Goal: Transaction & Acquisition: Subscribe to service/newsletter

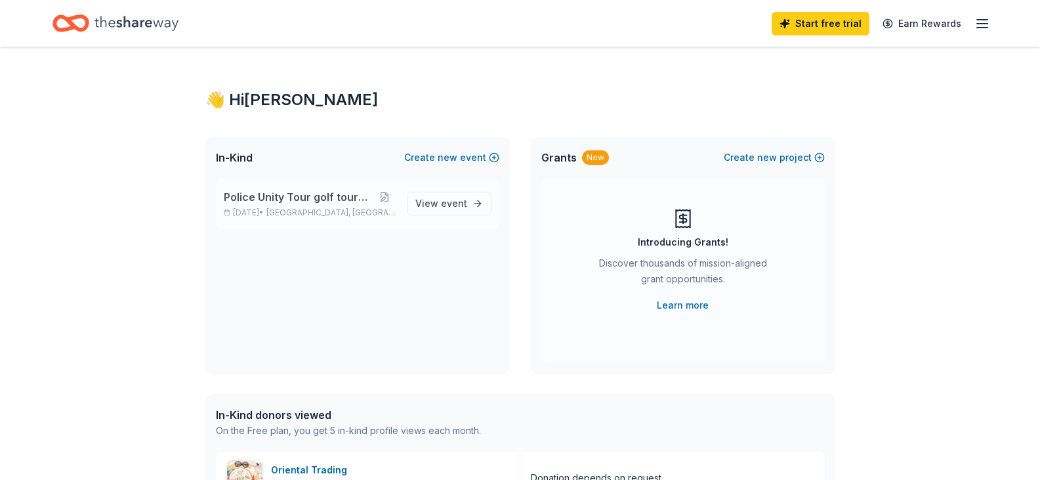
click at [239, 205] on div "Police Unity Tour golf tournament [DATE] • [GEOGRAPHIC_DATA], [GEOGRAPHIC_DATA]" at bounding box center [310, 203] width 173 height 29
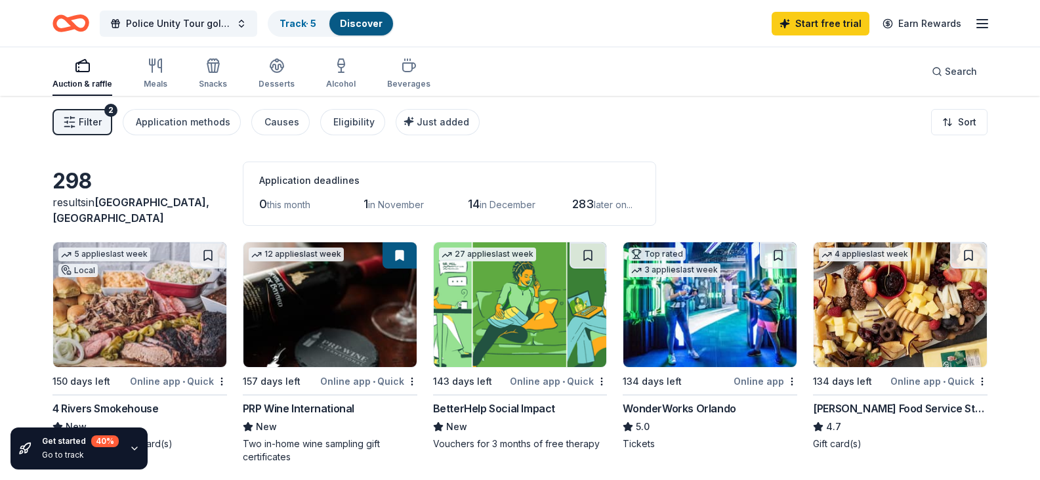
scroll to position [66, 0]
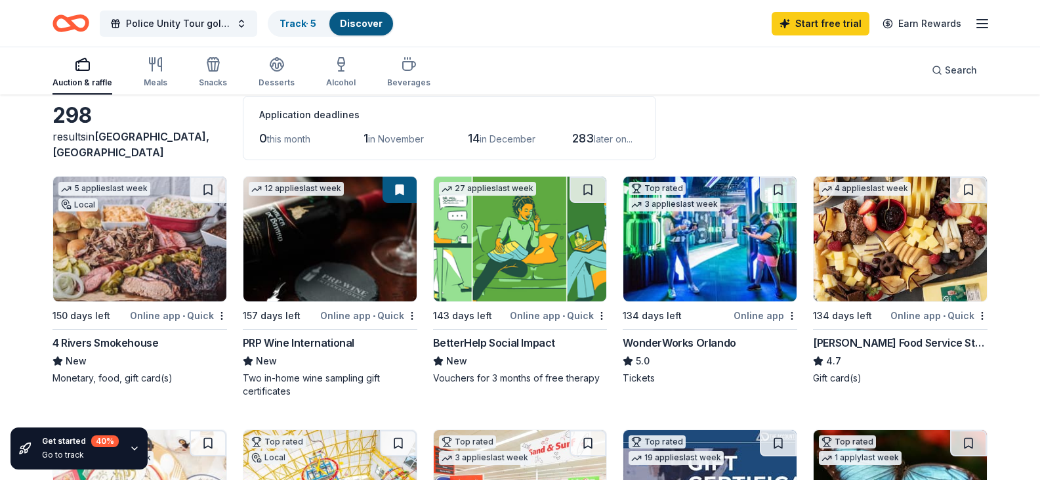
click at [719, 239] on img at bounding box center [710, 239] width 173 height 125
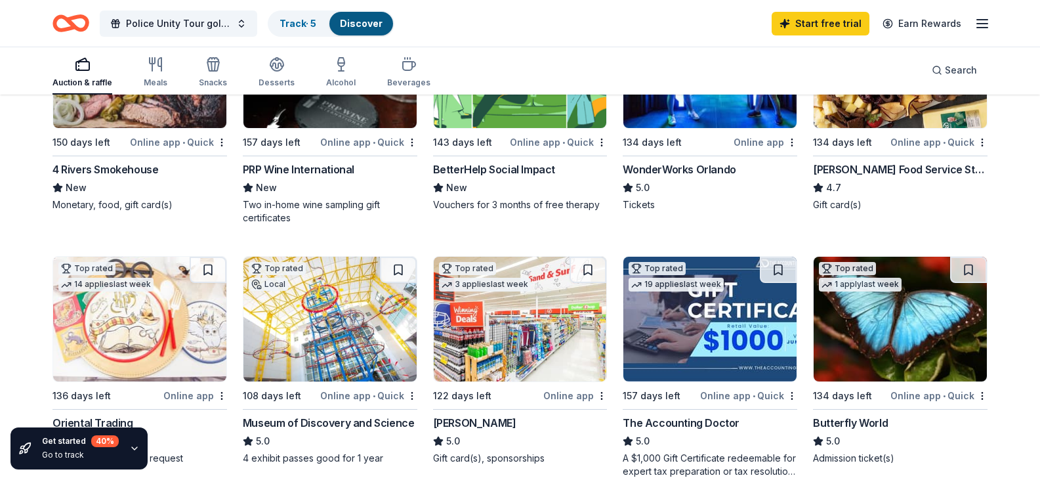
scroll to position [263, 0]
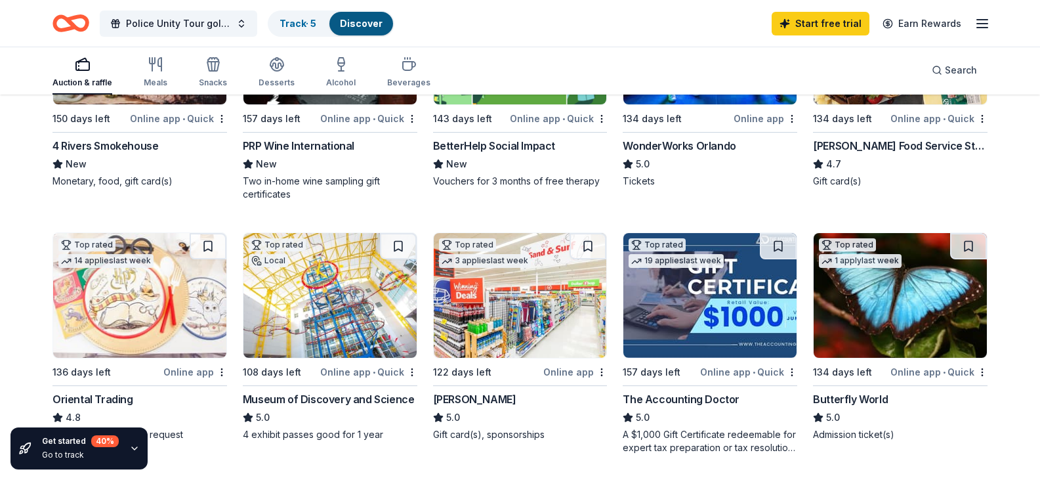
click at [848, 104] on img at bounding box center [900, 42] width 173 height 125
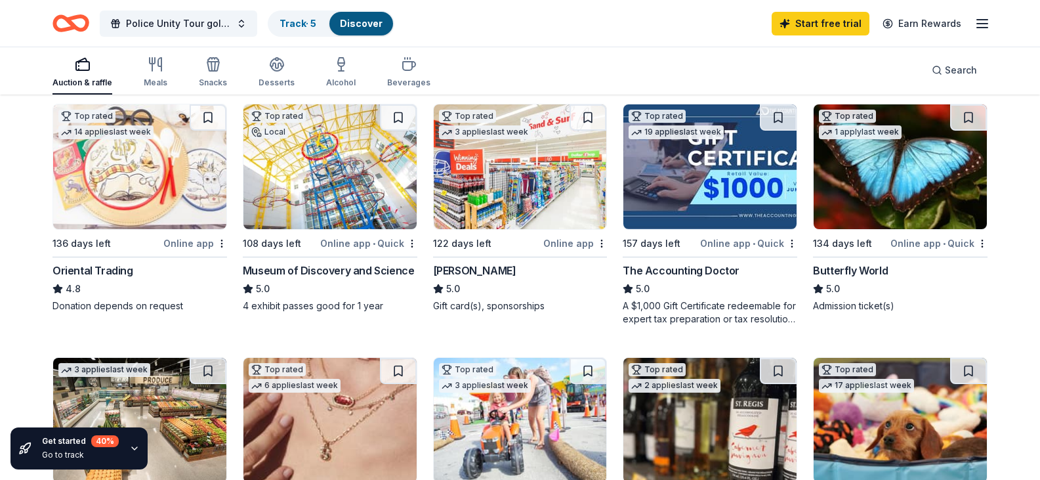
scroll to position [394, 0]
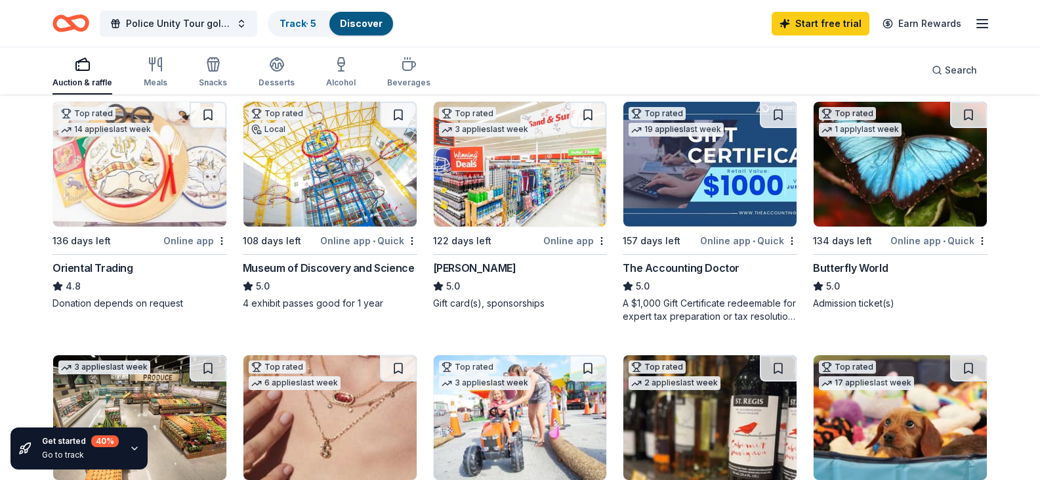
click at [337, 226] on img at bounding box center [330, 164] width 173 height 125
click at [866, 194] on img at bounding box center [900, 164] width 173 height 125
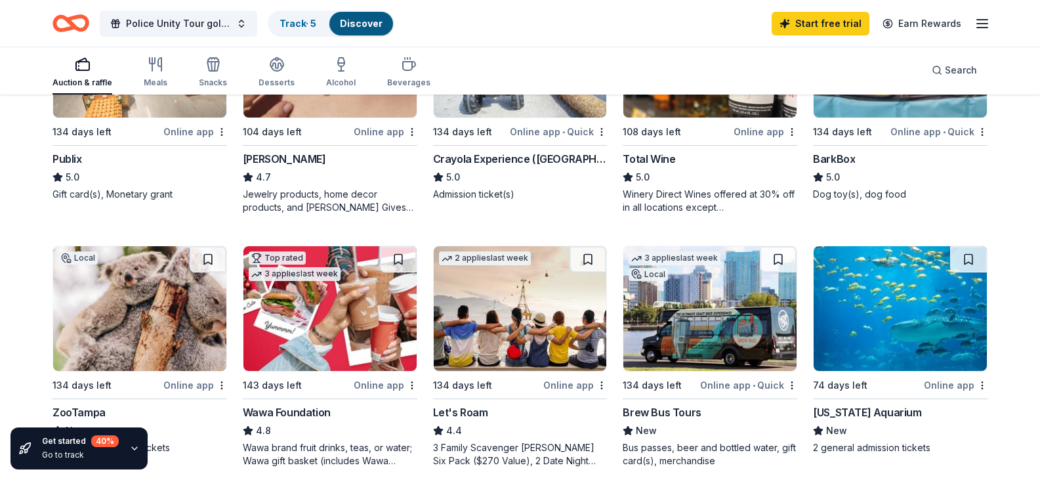
scroll to position [715, 0]
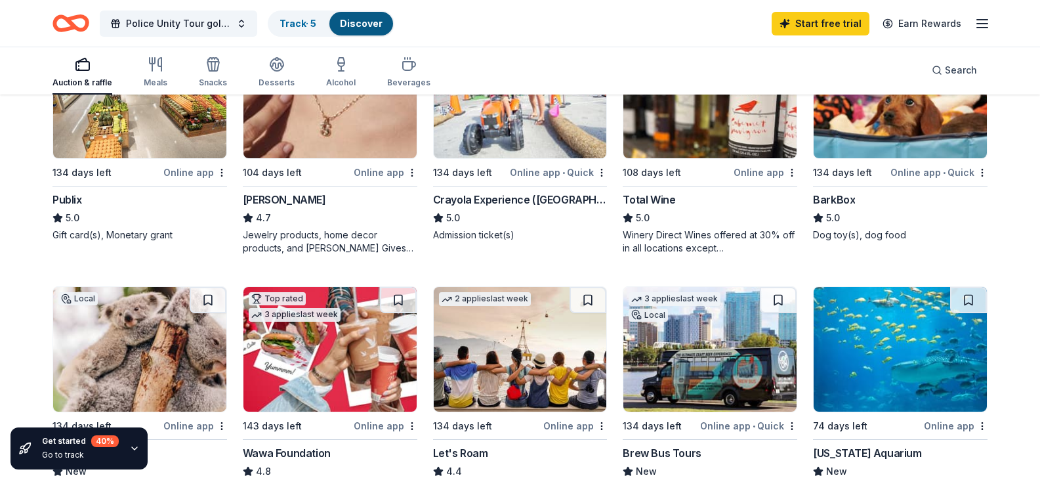
click at [340, 158] on img at bounding box center [330, 95] width 173 height 125
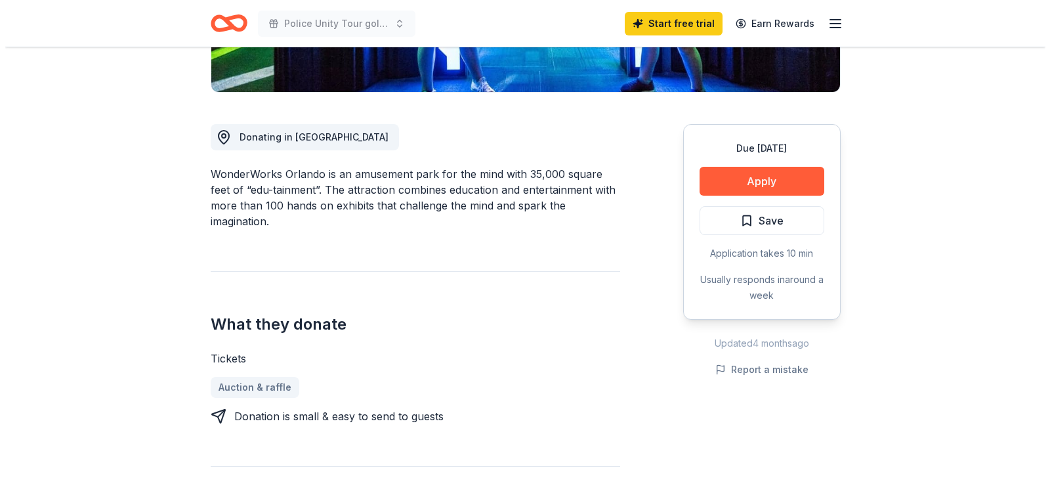
scroll to position [328, 0]
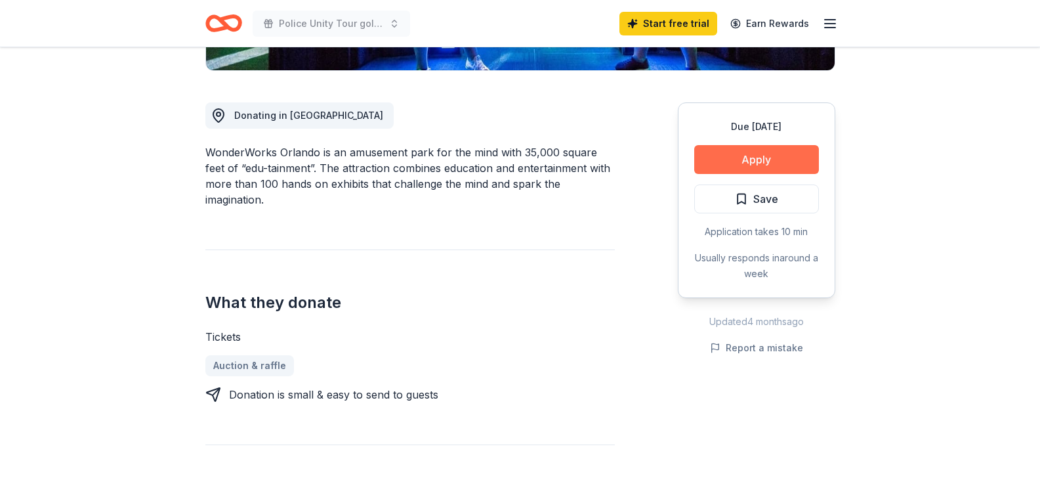
click at [760, 161] on button "Apply" at bounding box center [756, 159] width 125 height 29
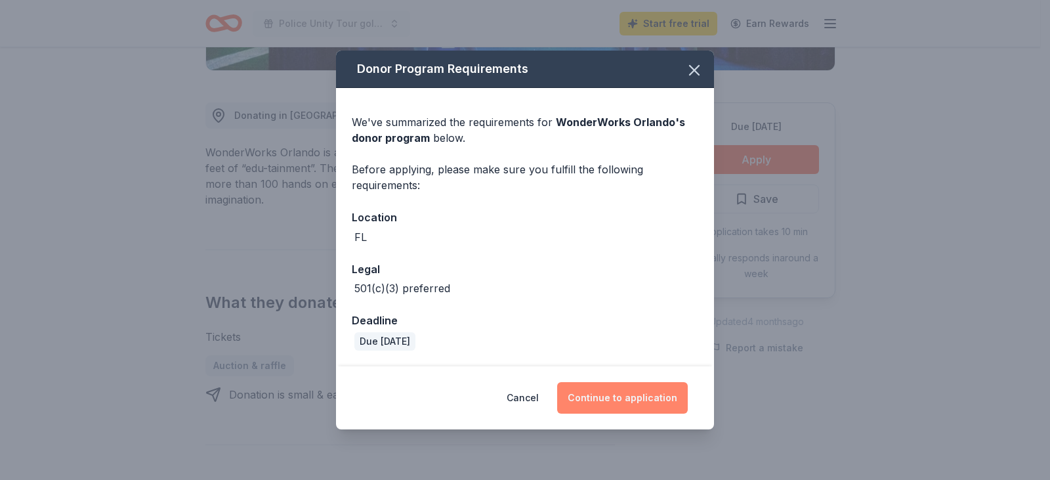
click at [618, 402] on button "Continue to application" at bounding box center [622, 398] width 131 height 32
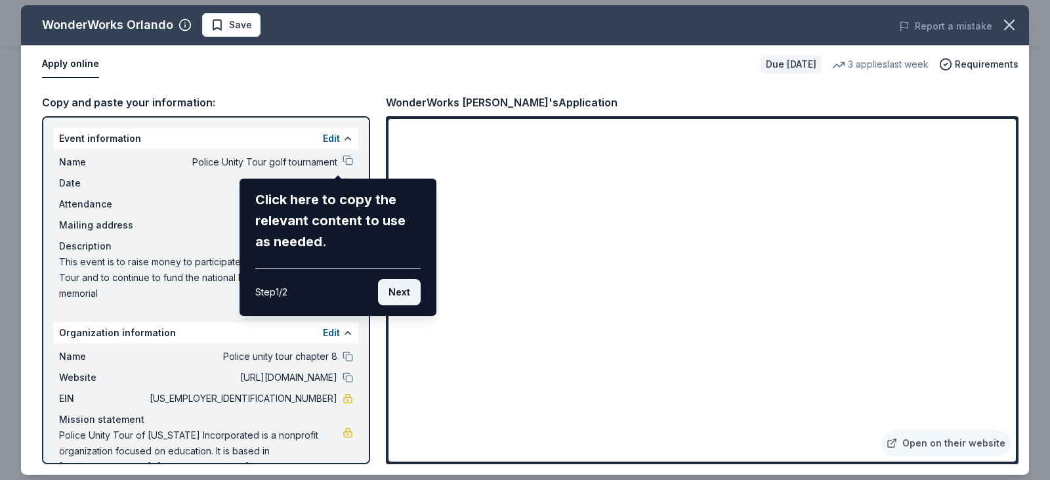
click at [391, 292] on button "Next" at bounding box center [399, 292] width 43 height 26
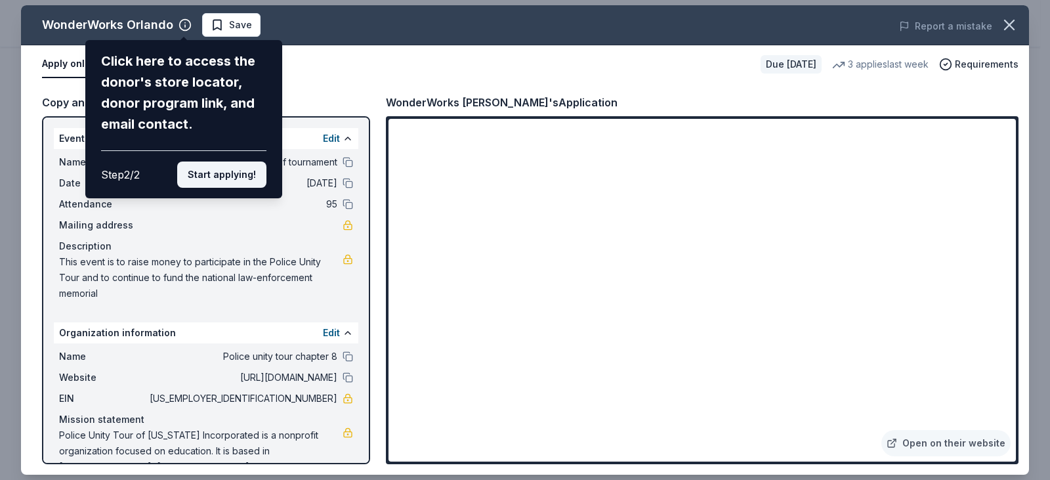
click at [218, 169] on button "Start applying!" at bounding box center [221, 174] width 89 height 26
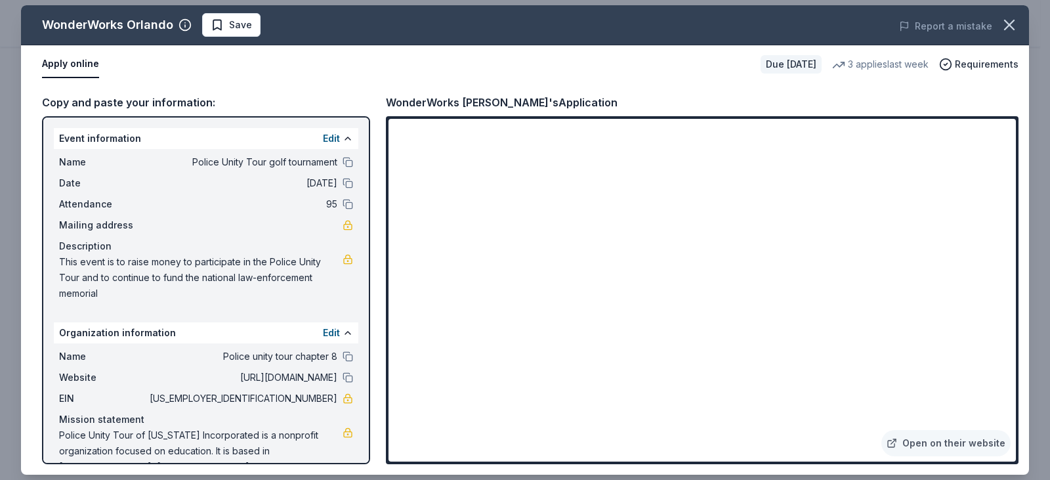
click at [181, 226] on div "Mailing address" at bounding box center [206, 225] width 294 height 16
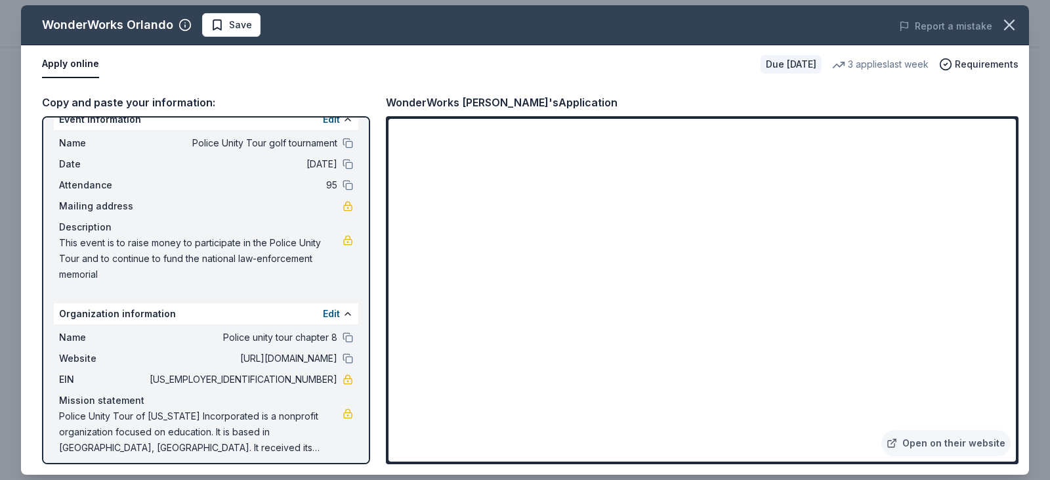
scroll to position [28, 0]
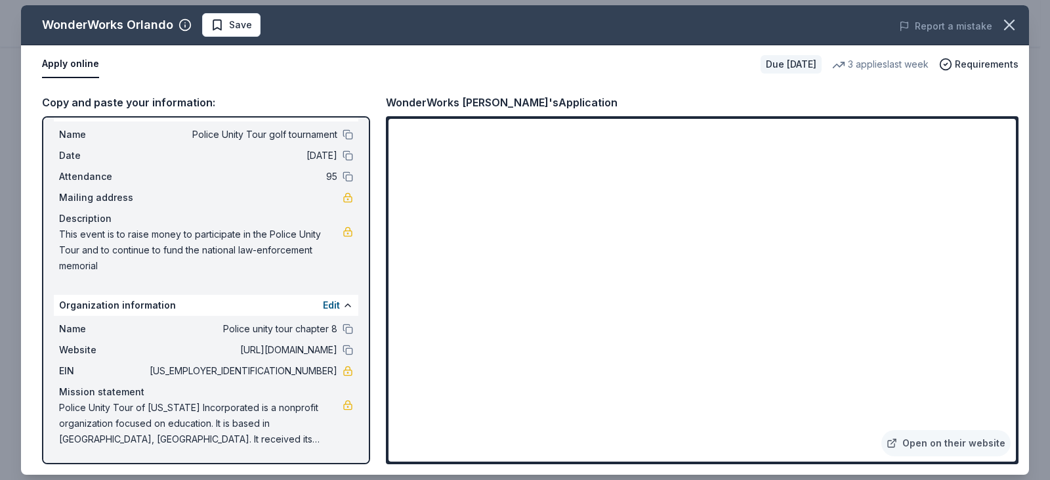
drag, startPoint x: 329, startPoint y: 352, endPoint x: 182, endPoint y: 352, distance: 147.0
click at [182, 352] on div "Website http://www.policeunitytourviii.org" at bounding box center [206, 350] width 294 height 16
click at [343, 352] on button at bounding box center [348, 350] width 11 height 11
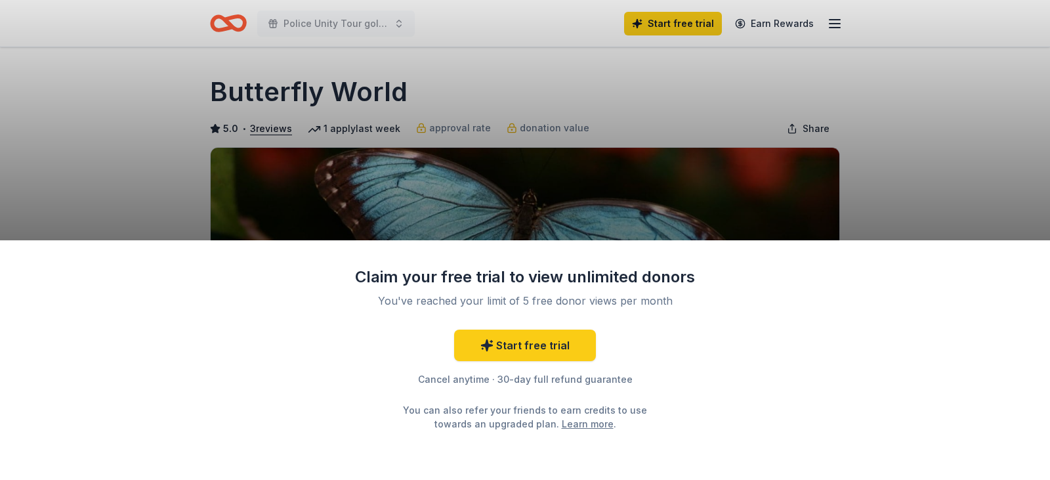
click at [721, 82] on div "Claim your free trial to view unlimited donors You've reached your limit of 5 f…" at bounding box center [525, 240] width 1050 height 480
click at [565, 356] on link "Start free trial" at bounding box center [525, 346] width 142 height 32
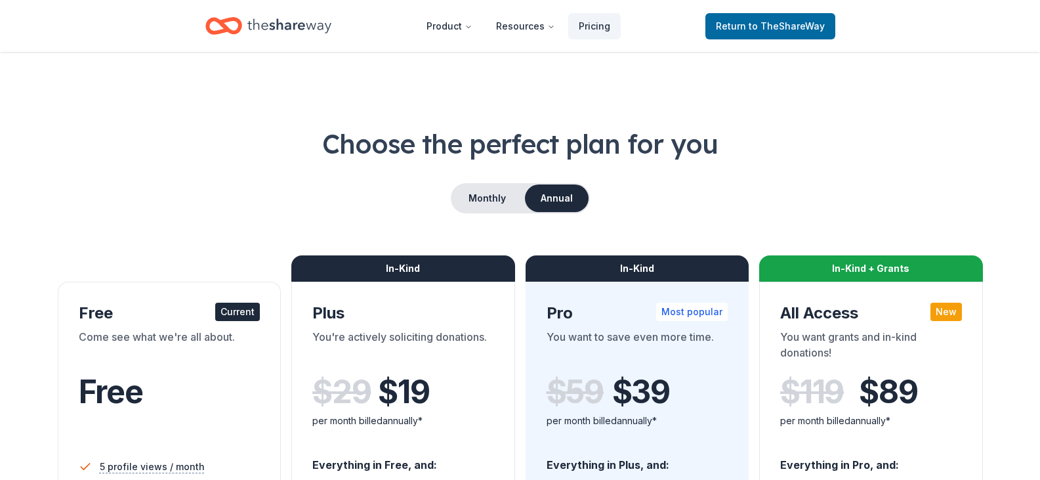
click at [237, 310] on div "Current" at bounding box center [237, 312] width 45 height 18
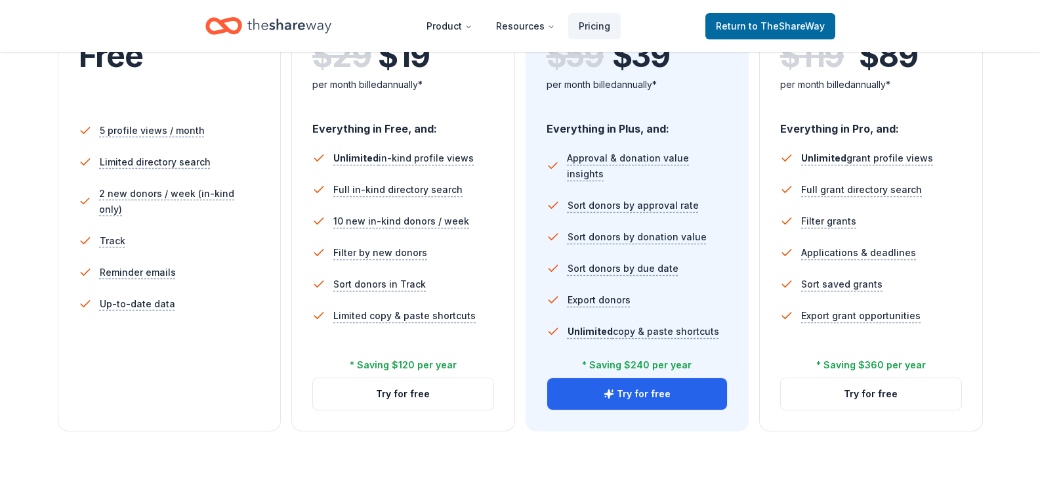
scroll to position [431, 0]
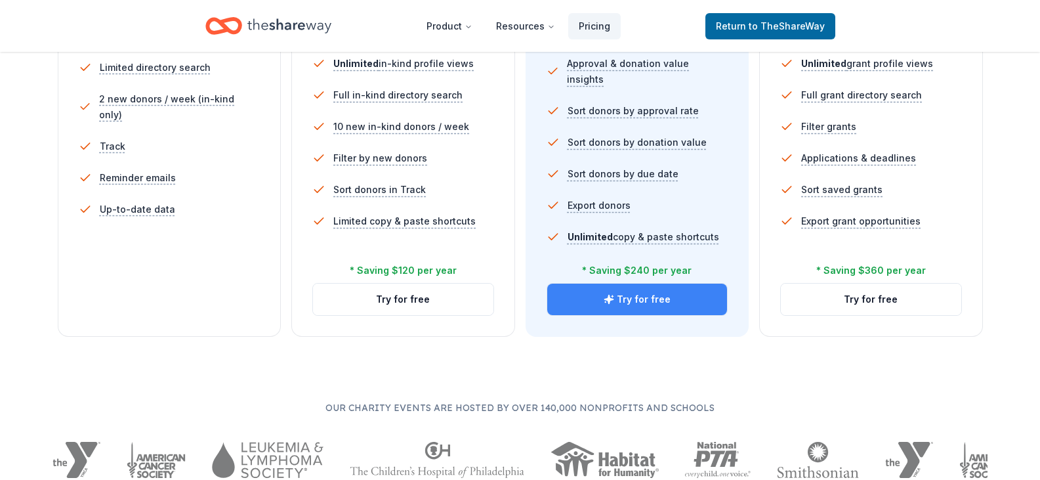
click at [628, 294] on button "Try for free" at bounding box center [637, 300] width 181 height 32
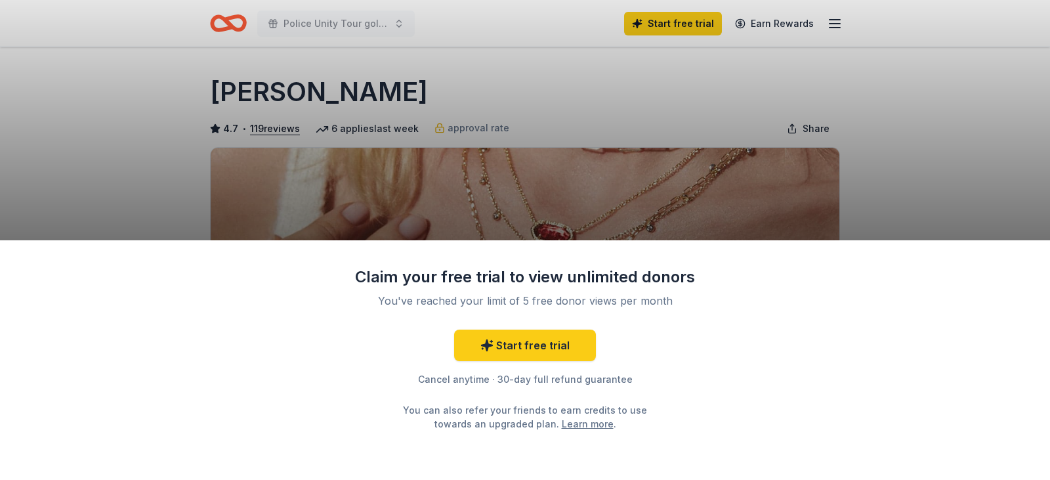
click at [715, 171] on div "Claim your free trial to view unlimited donors You've reached your limit of 5 f…" at bounding box center [525, 240] width 1050 height 480
